Goal: Information Seeking & Learning: Learn about a topic

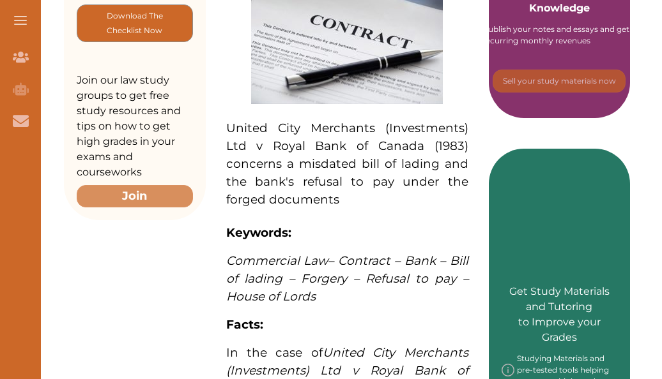
scroll to position [409, 0]
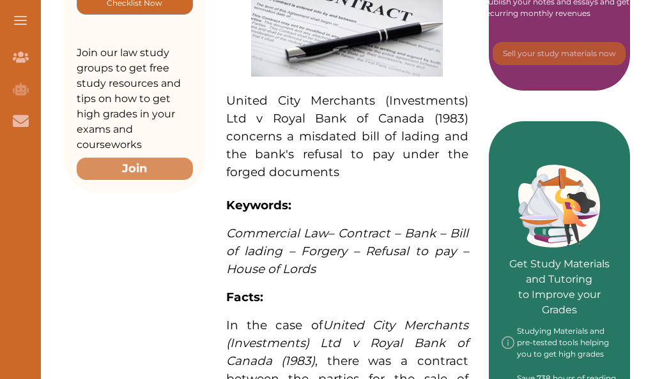
click at [276, 318] on span "United City Merchants (Investments) Ltd v Royal Bank of Canada (1983)" at bounding box center [347, 343] width 242 height 50
